Goal: Transaction & Acquisition: Purchase product/service

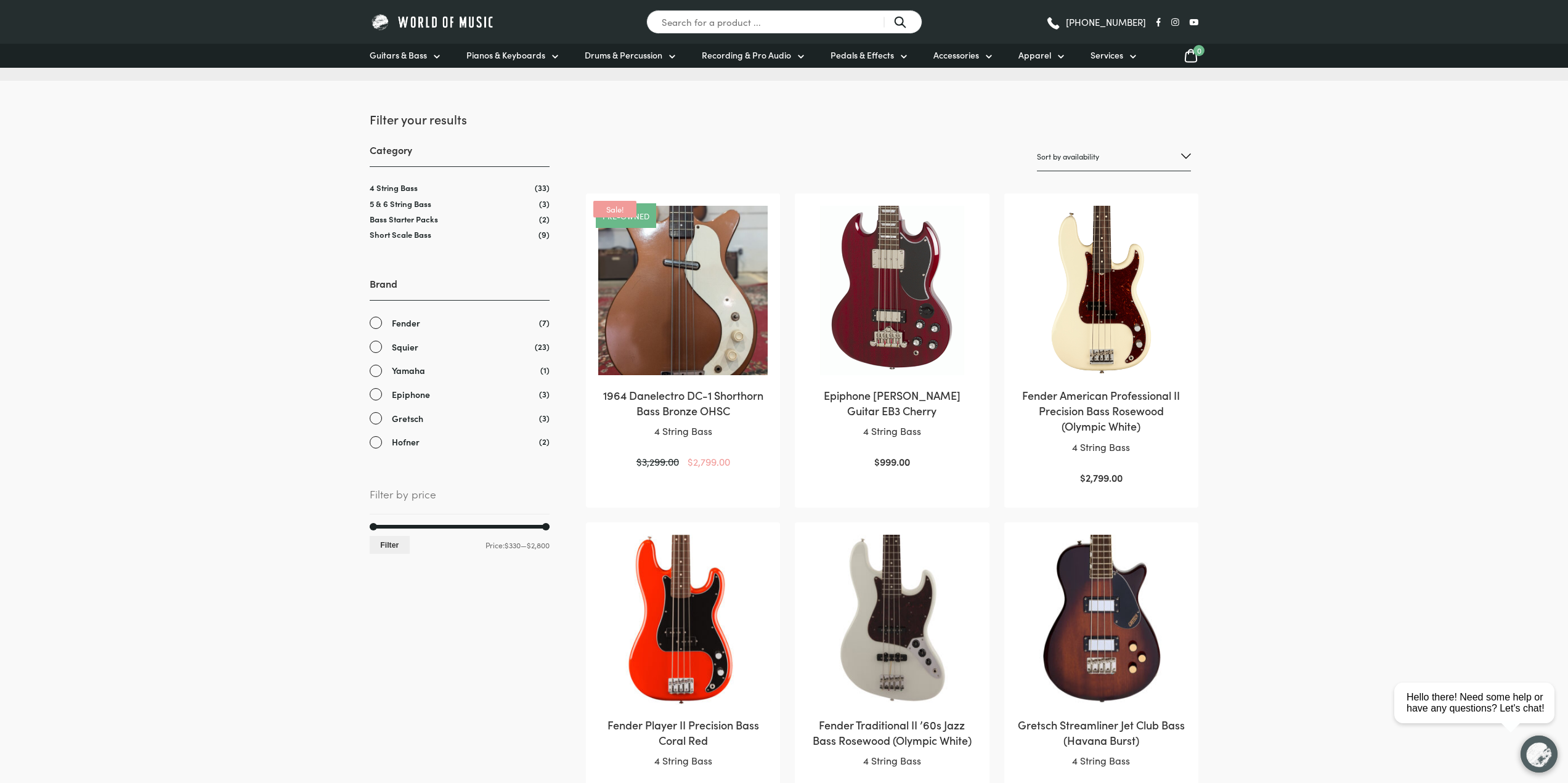
scroll to position [130, 0]
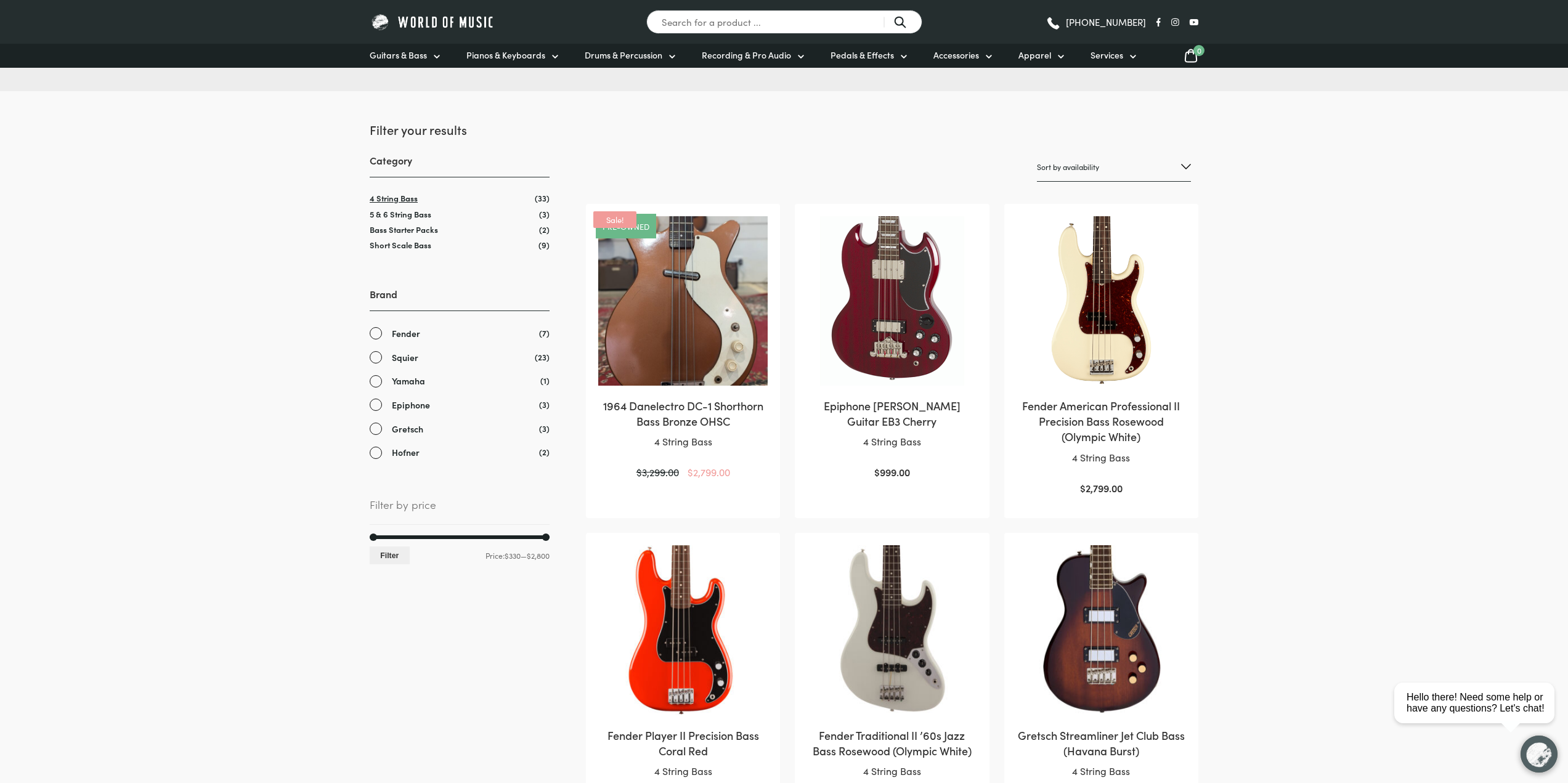
click at [379, 201] on link "4 String Bass" at bounding box center [394, 198] width 48 height 11
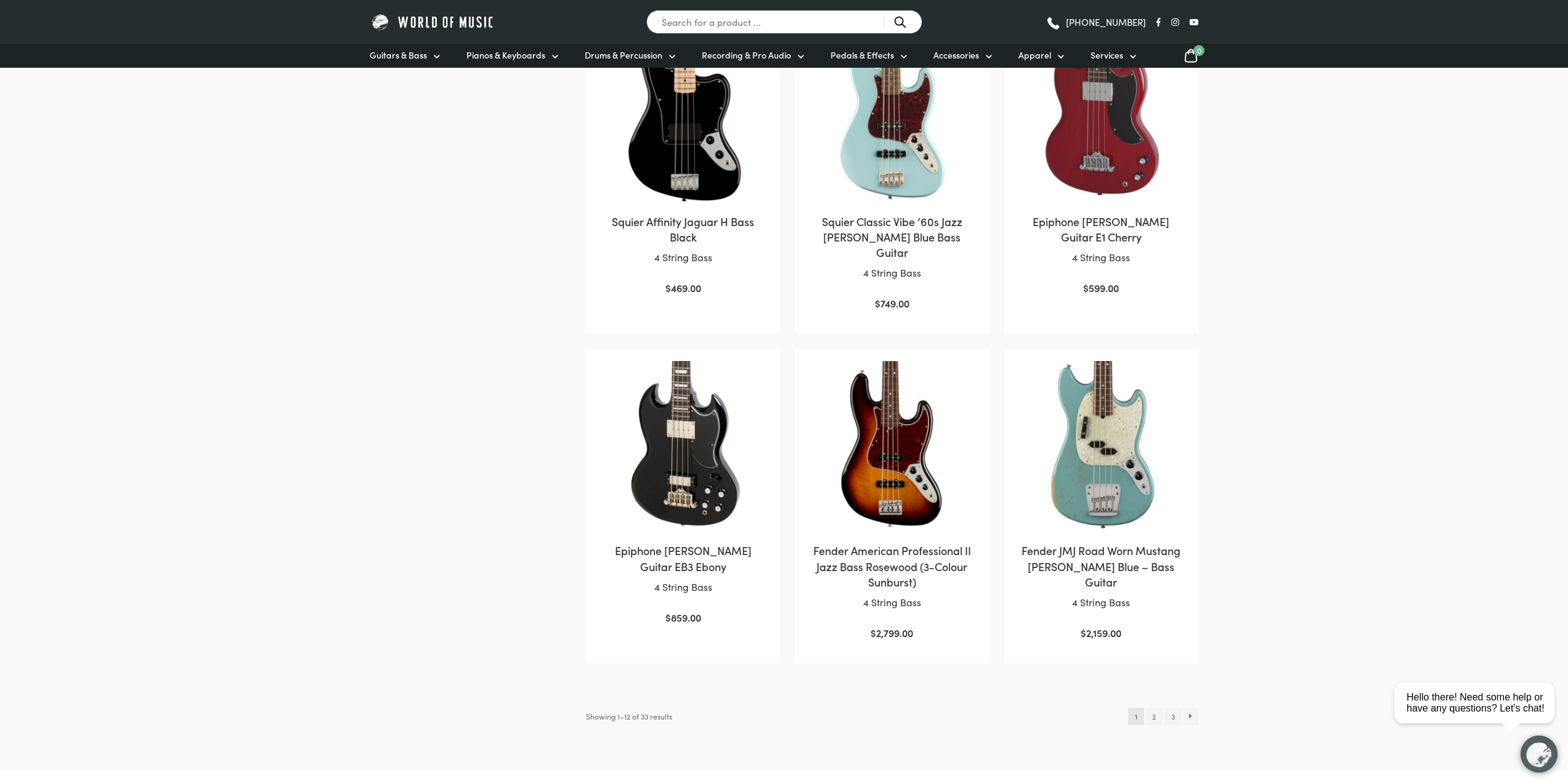
scroll to position [963, 0]
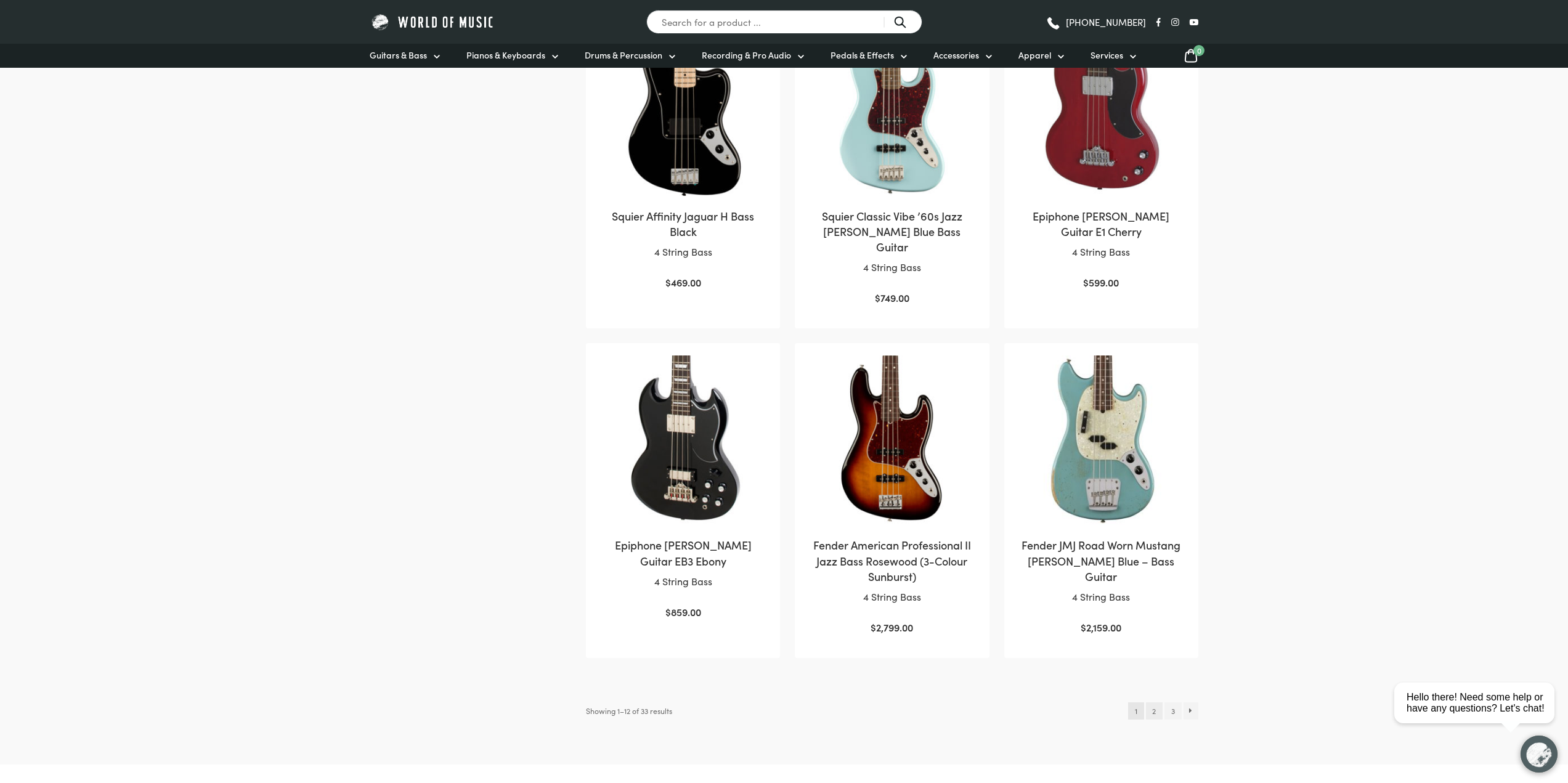
click at [1156, 703] on link "2" at bounding box center [1153, 711] width 17 height 18
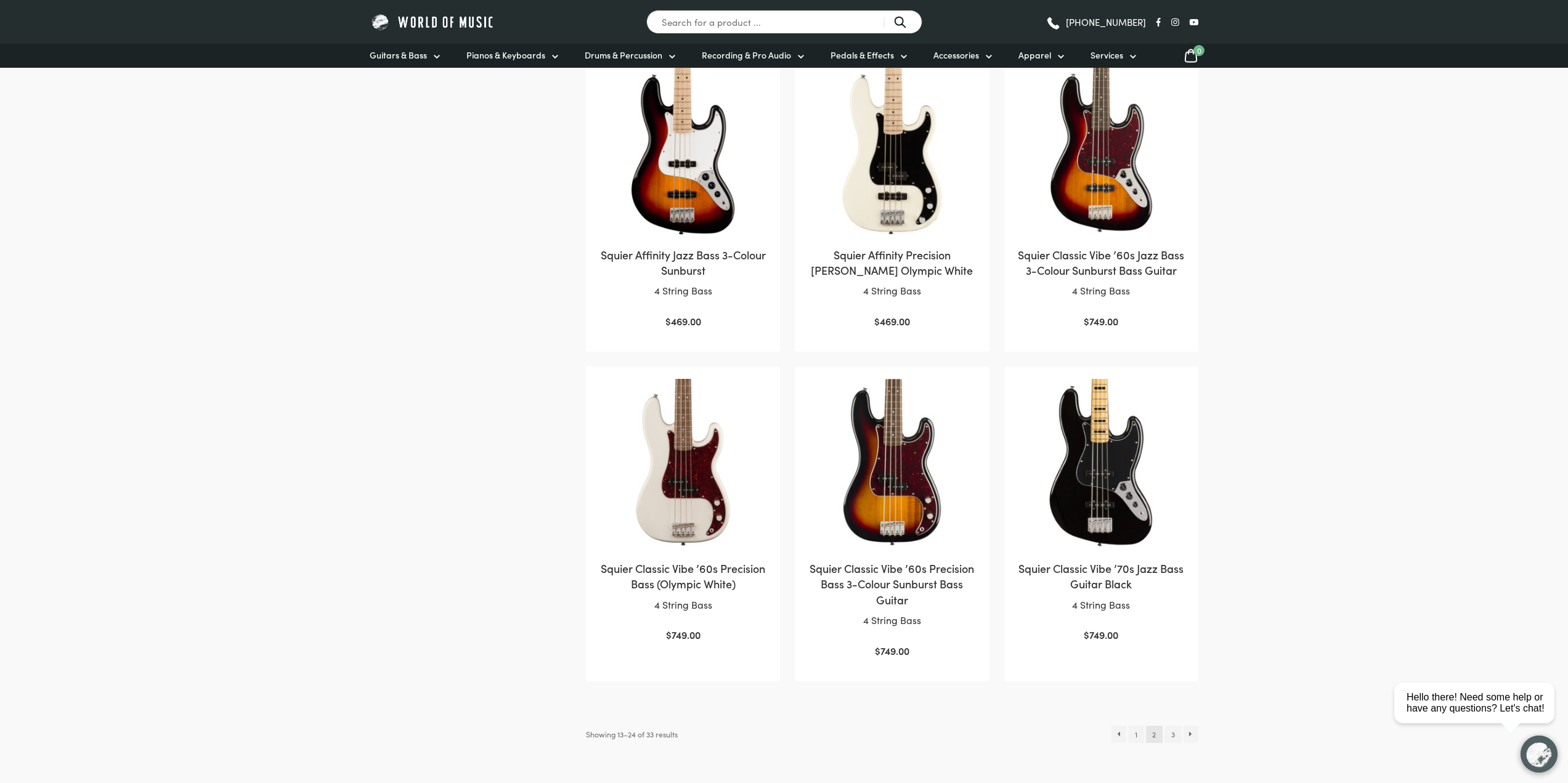
scroll to position [925, 0]
click at [1175, 725] on link "3" at bounding box center [1172, 734] width 17 height 18
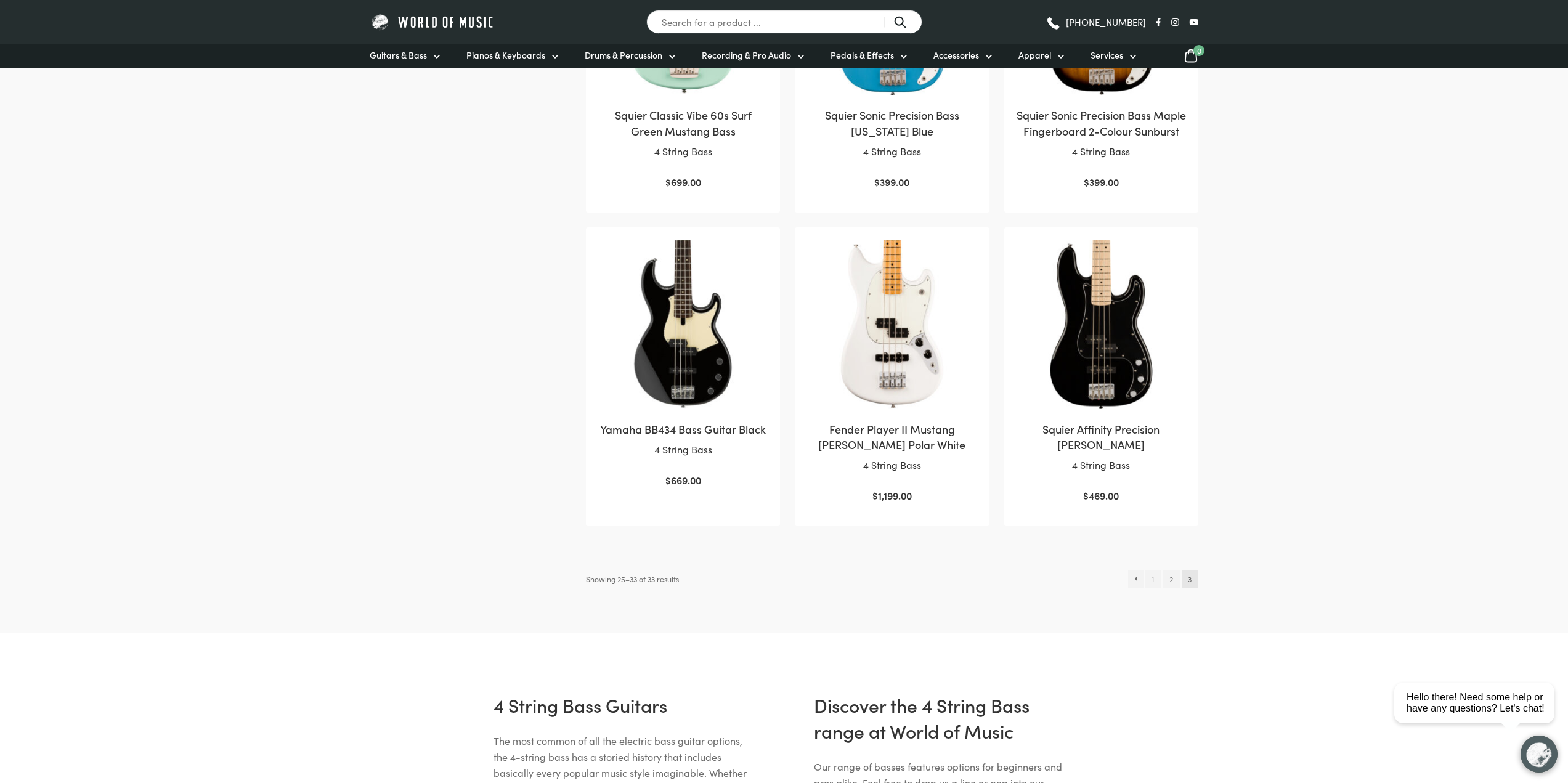
scroll to position [740, 0]
